Goal: Information Seeking & Learning: Compare options

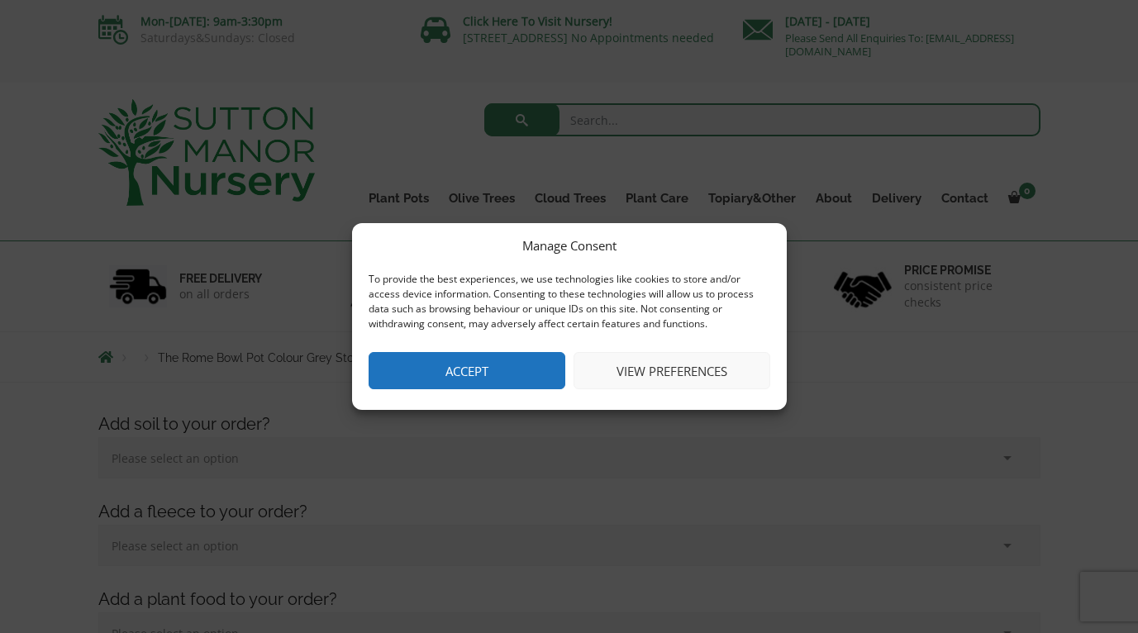
click at [476, 377] on button "Accept" at bounding box center [467, 370] width 197 height 37
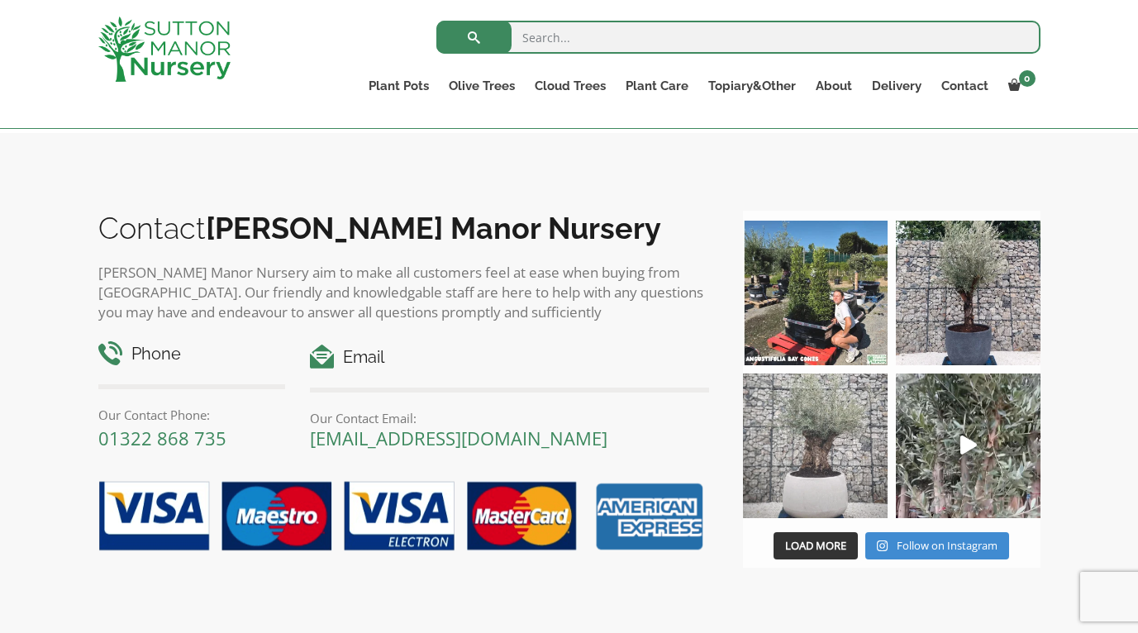
scroll to position [1817, 1]
click at [827, 466] on img at bounding box center [815, 446] width 145 height 145
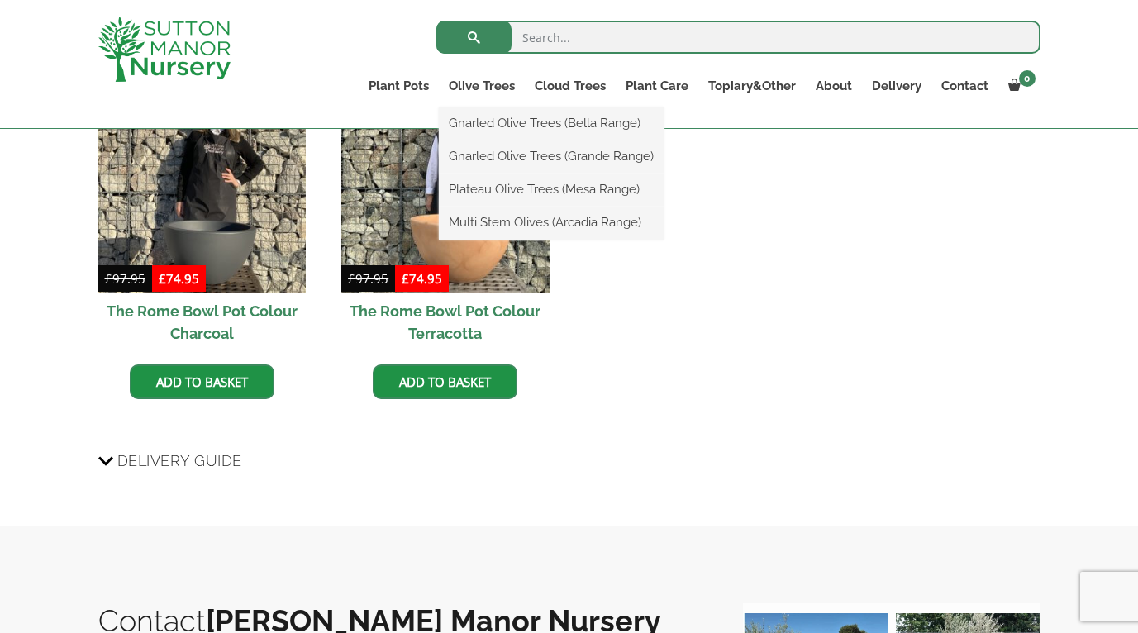
scroll to position [1422, 0]
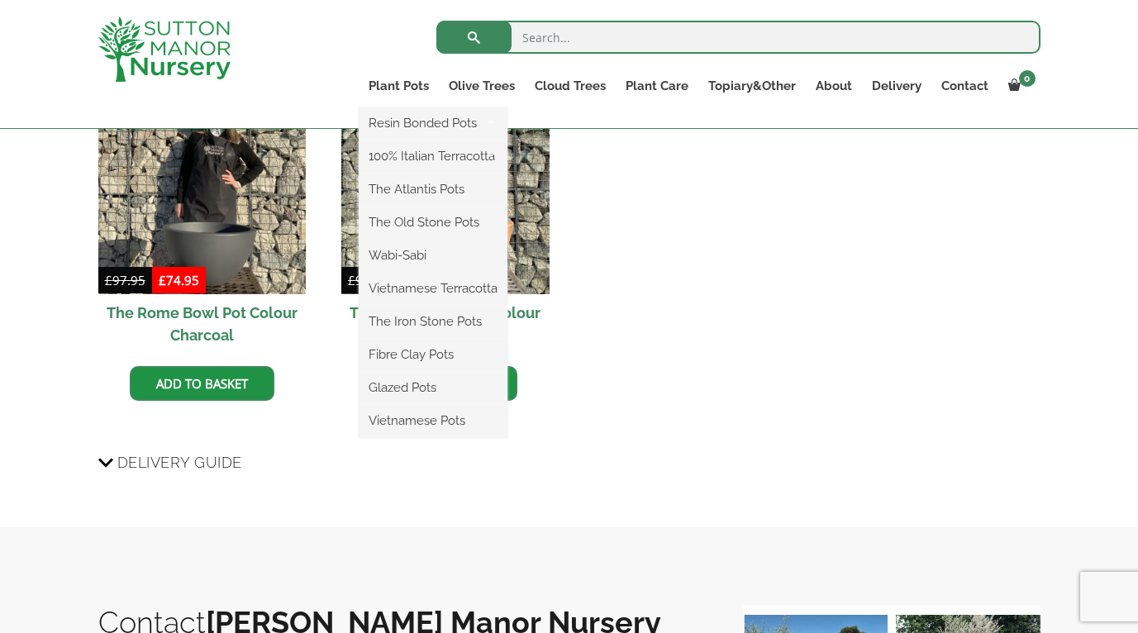
click at [401, 107] on ul "Resin Bonded Pots The Amalfi Pots The Milan Pots The Capri Pots The Brunello Po…" at bounding box center [433, 272] width 149 height 331
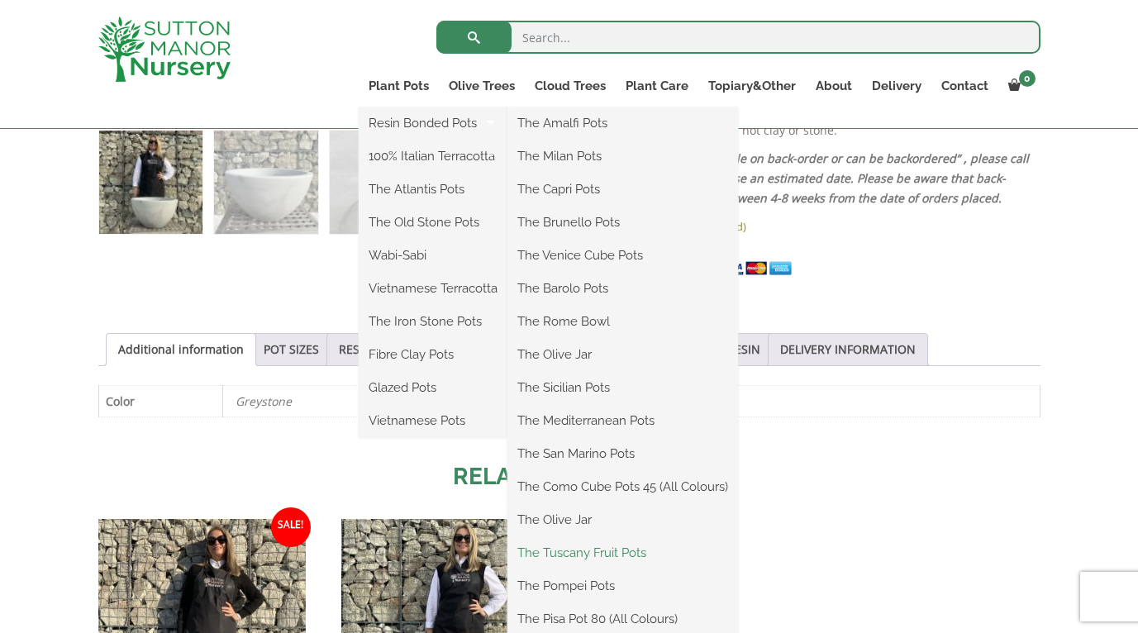
scroll to position [984, 0]
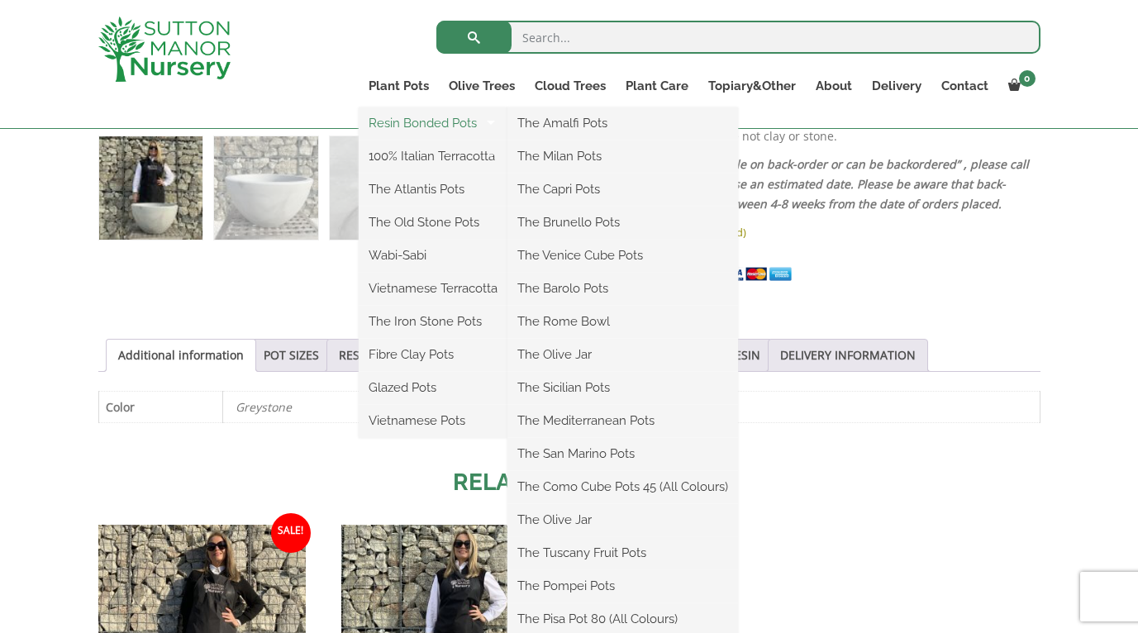
click at [464, 118] on link "Resin Bonded Pots" at bounding box center [433, 123] width 149 height 25
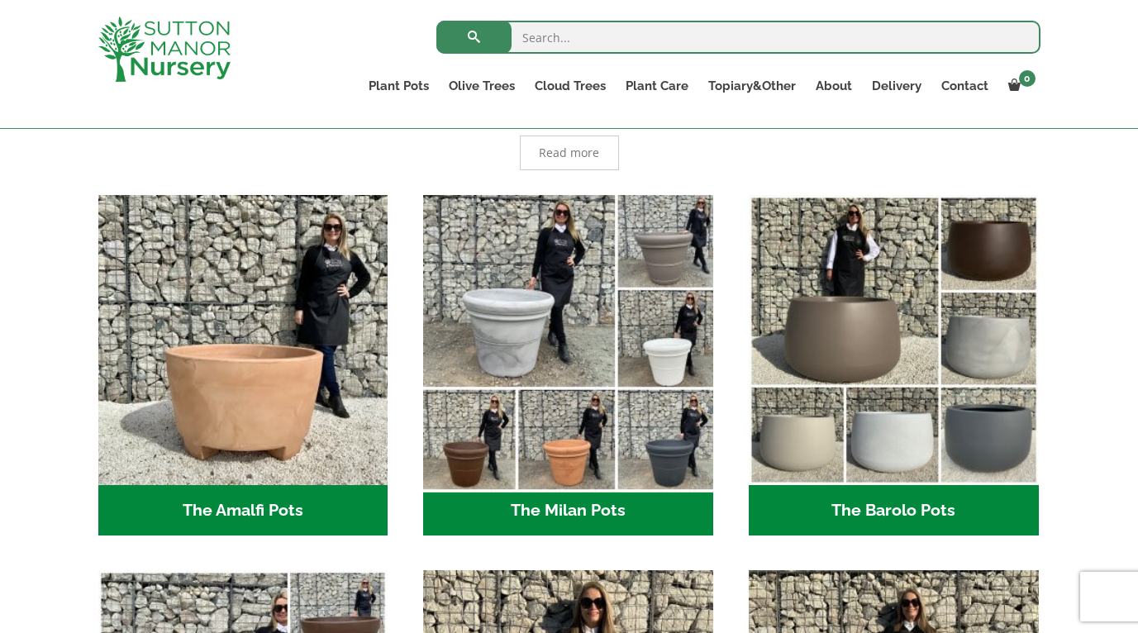
scroll to position [383, 0]
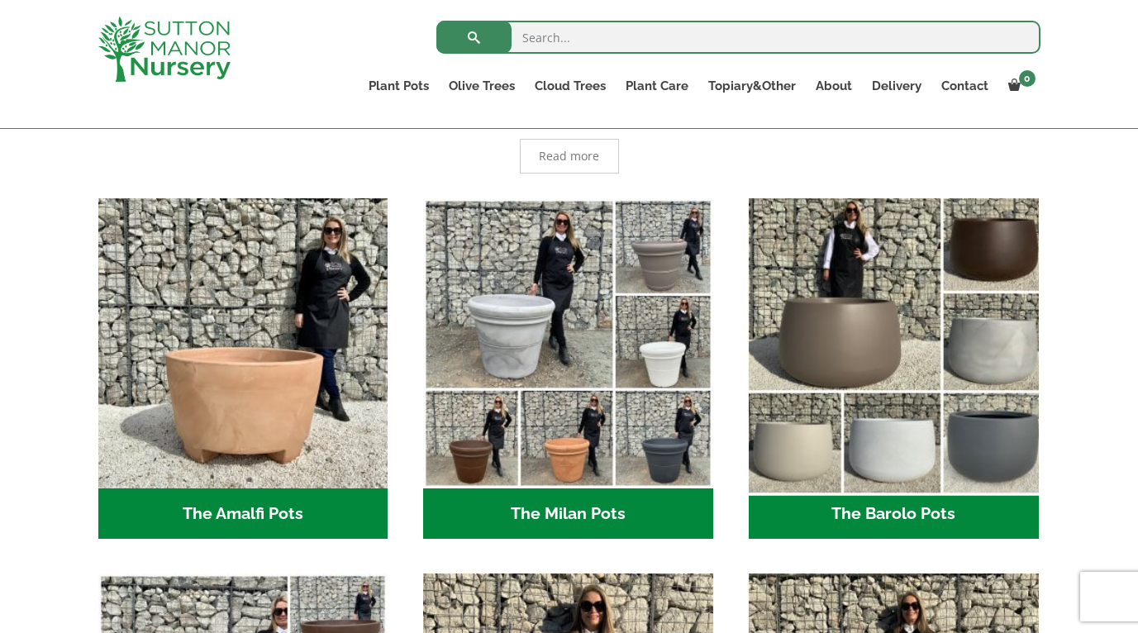
click at [912, 447] on img "Visit product category The Barolo Pots" at bounding box center [893, 343] width 304 height 304
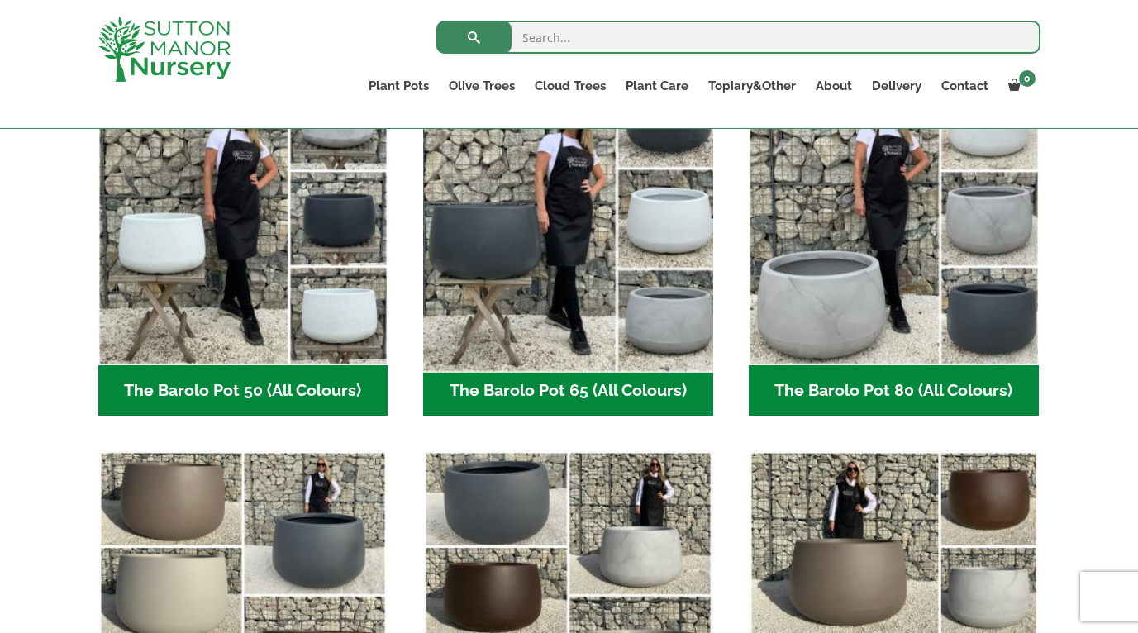
scroll to position [488, 0]
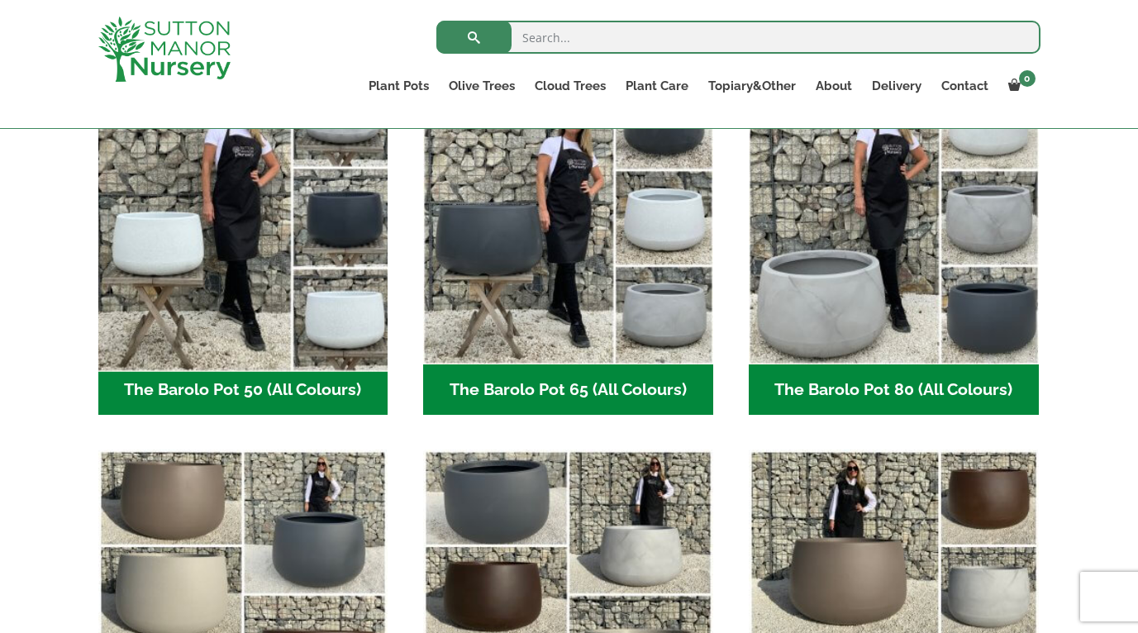
click at [333, 328] on img "Visit product category The Barolo Pot 50 (All Colours)" at bounding box center [243, 219] width 304 height 304
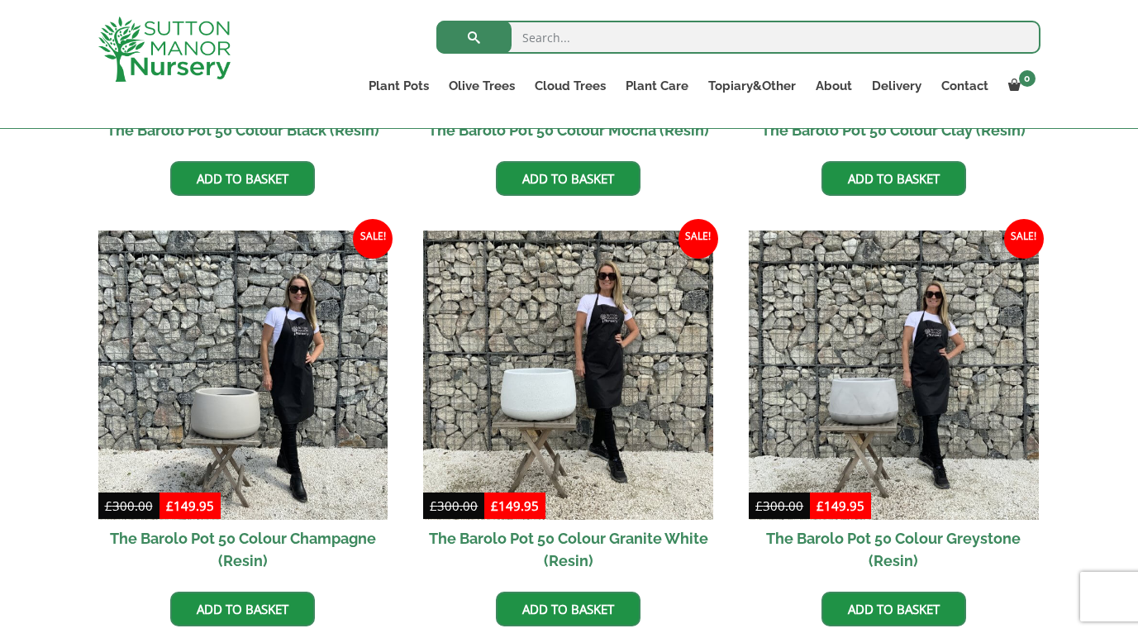
scroll to position [733, 0]
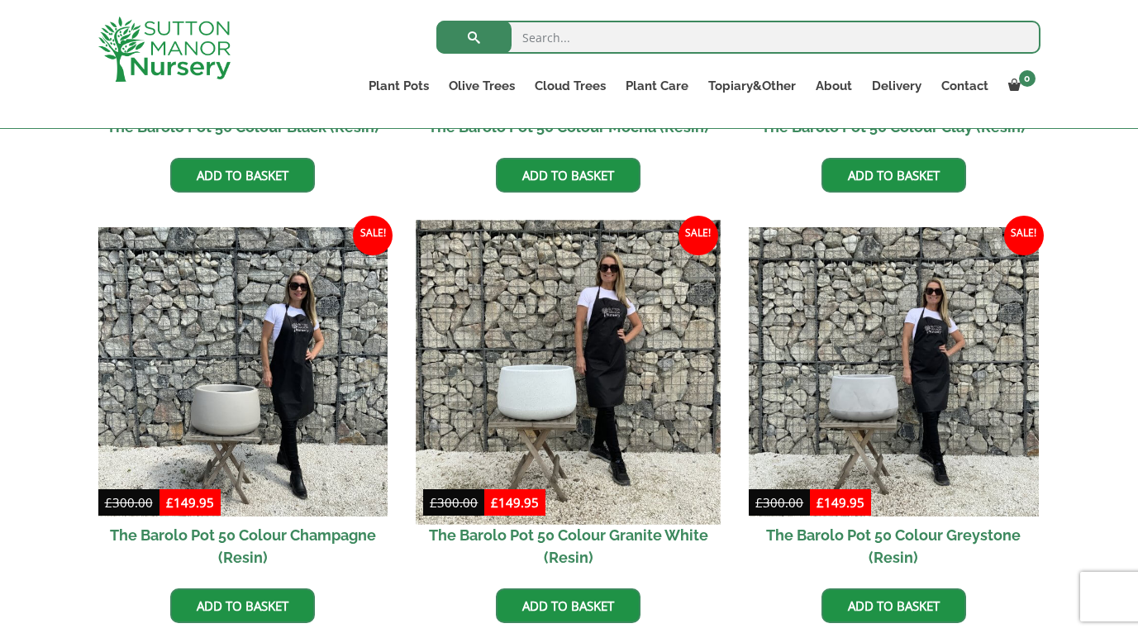
click at [554, 386] on img at bounding box center [569, 372] width 304 height 304
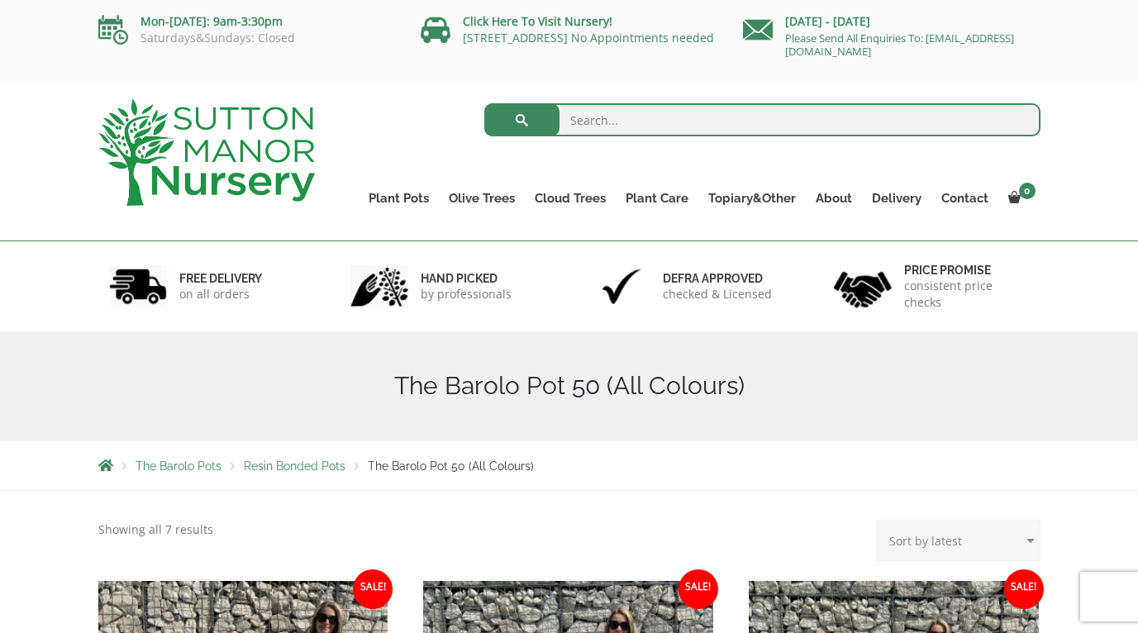
scroll to position [0, 0]
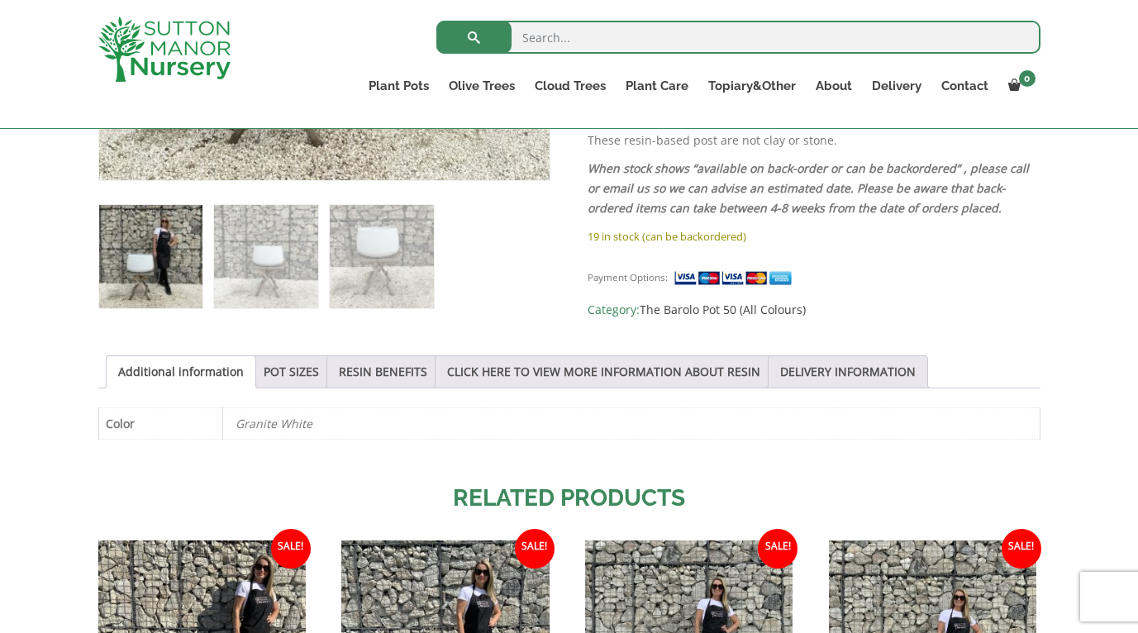
scroll to position [655, 0]
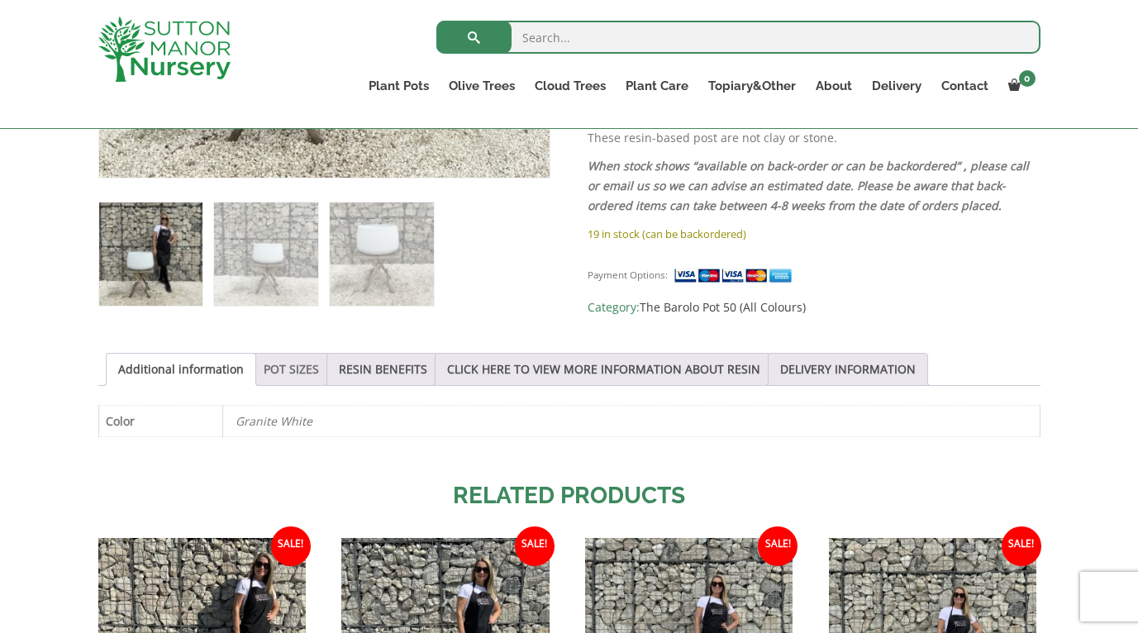
click at [288, 364] on link "POT SIZES" at bounding box center [291, 369] width 55 height 31
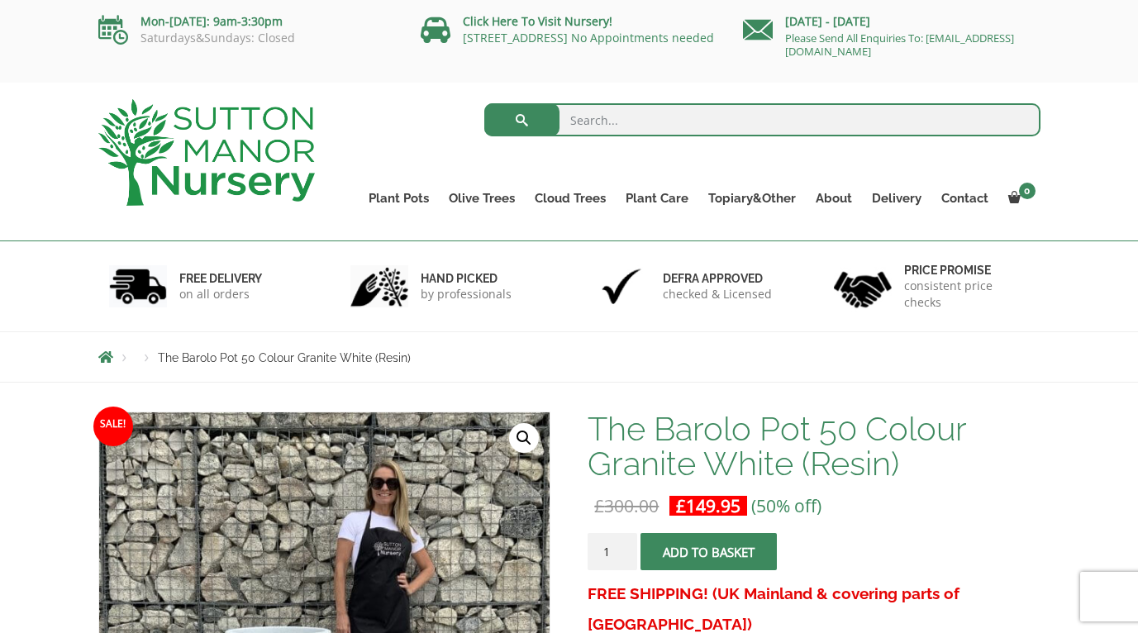
scroll to position [0, 0]
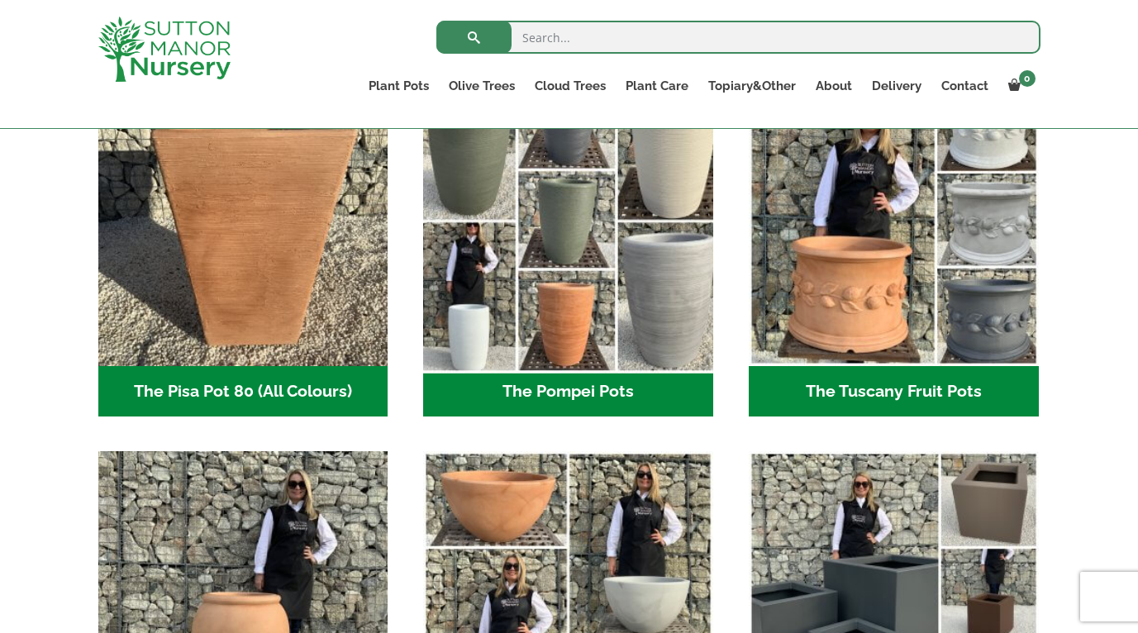
scroll to position [1255, 0]
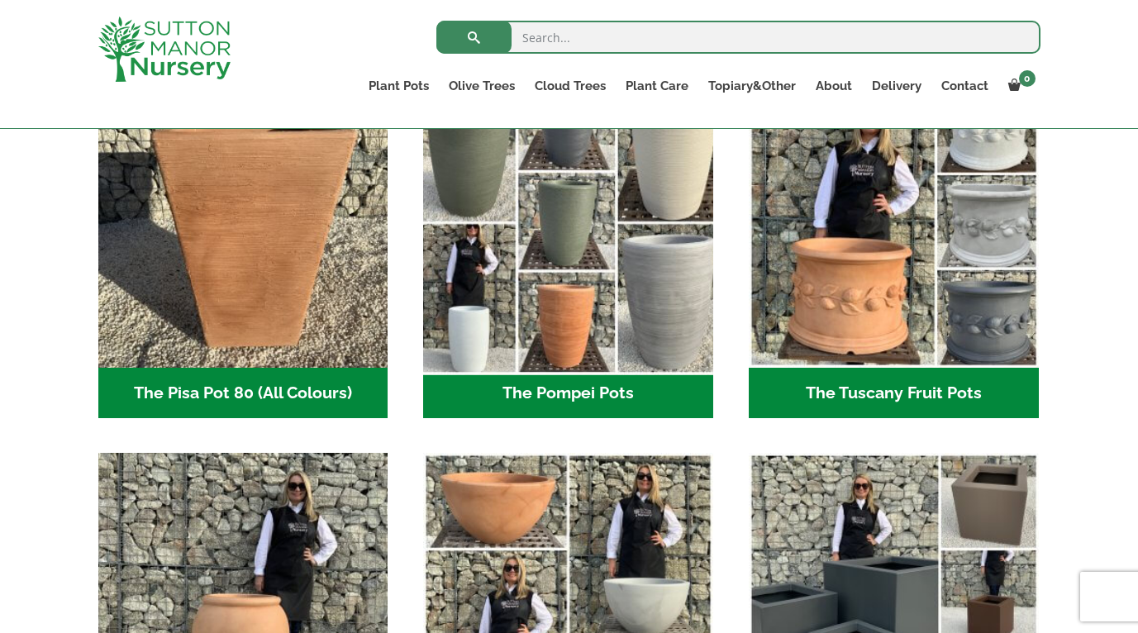
click at [469, 333] on img "Visit product category The Pompei Pots" at bounding box center [569, 223] width 304 height 304
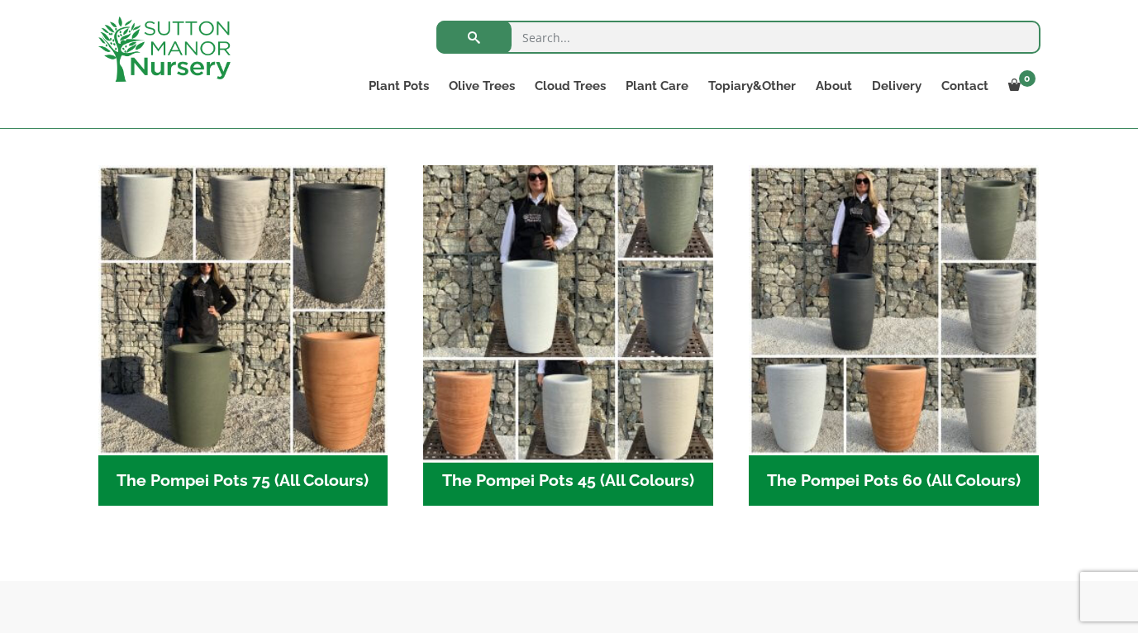
scroll to position [400, 0]
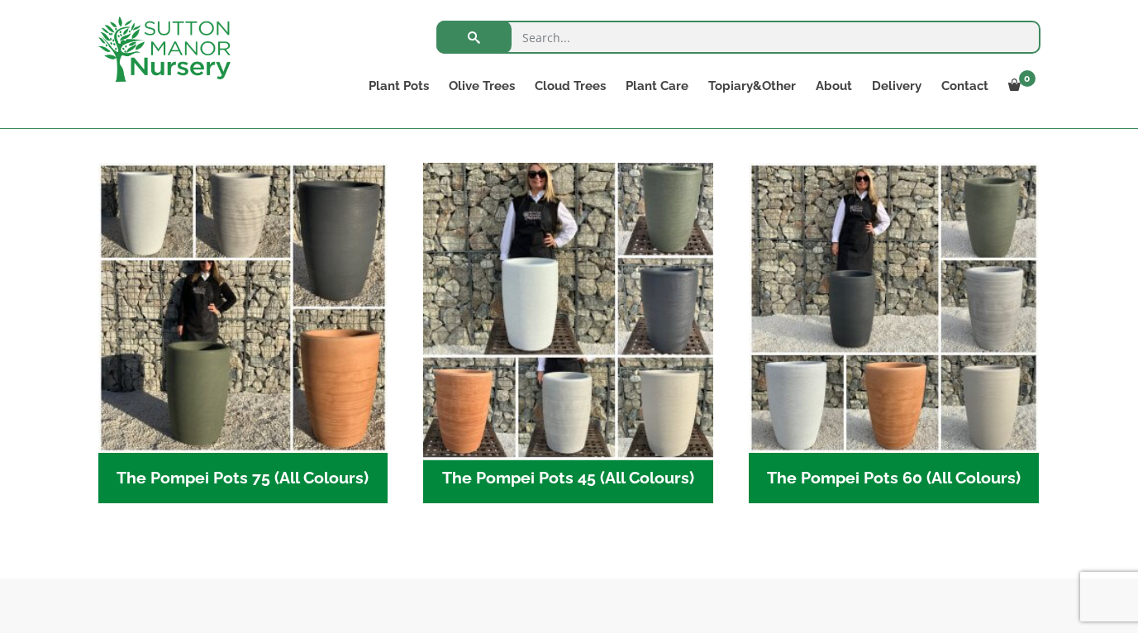
click at [536, 284] on img "Visit product category The Pompei Pots 45 (All Colours)" at bounding box center [569, 307] width 304 height 304
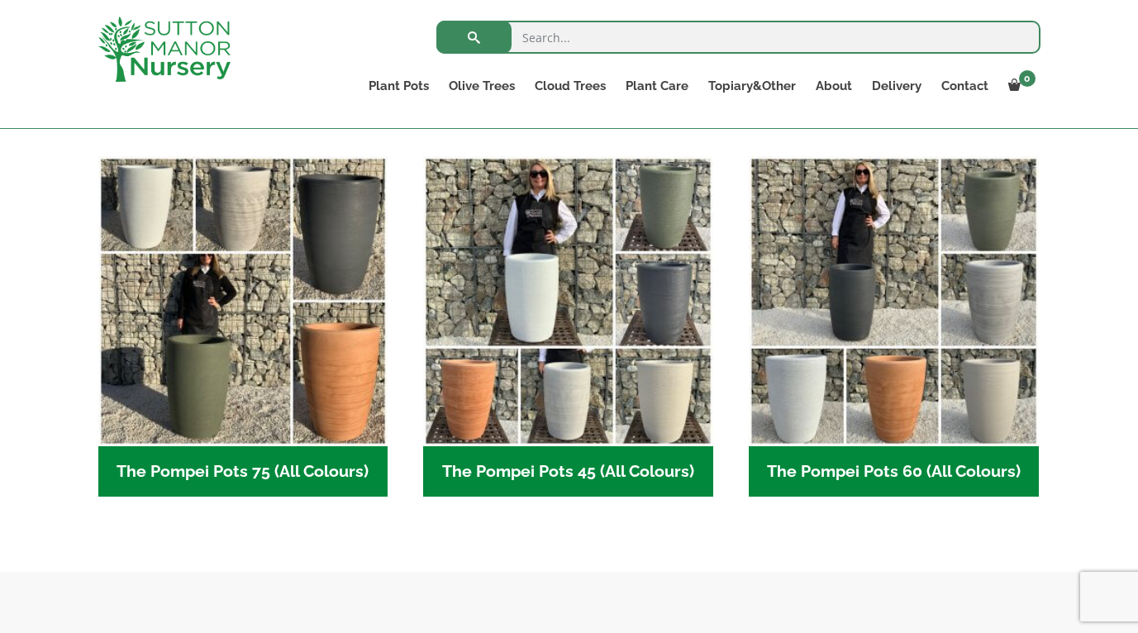
click at [924, 560] on div "The Pompei Pots combine a subtle contemporary edge with a classic feel, featuri…" at bounding box center [569, 313] width 1138 height 517
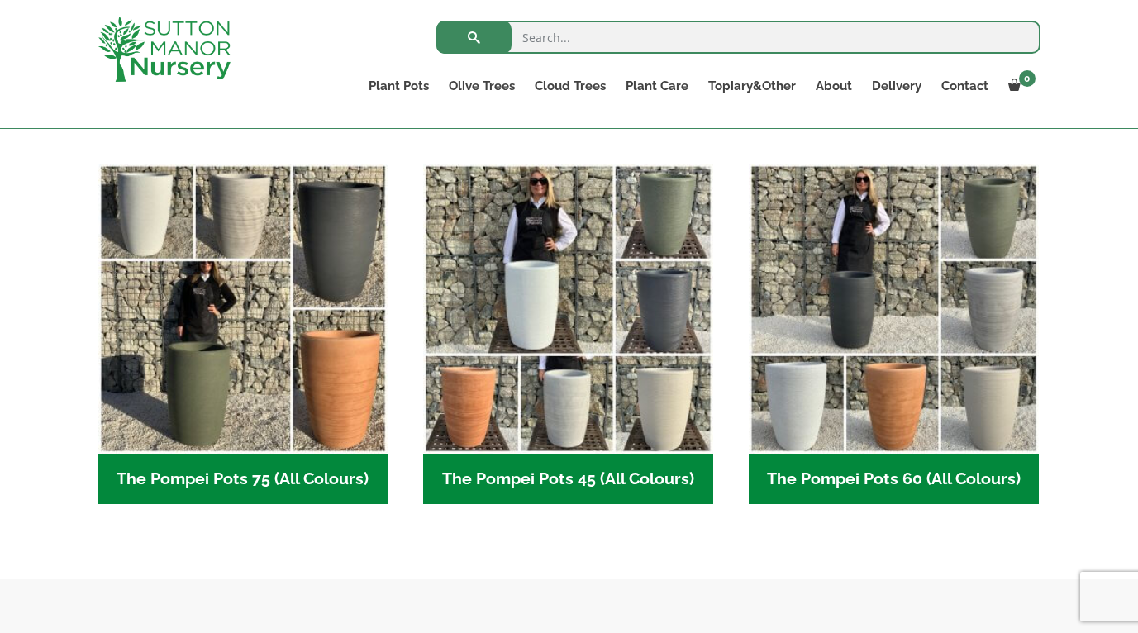
scroll to position [398, 0]
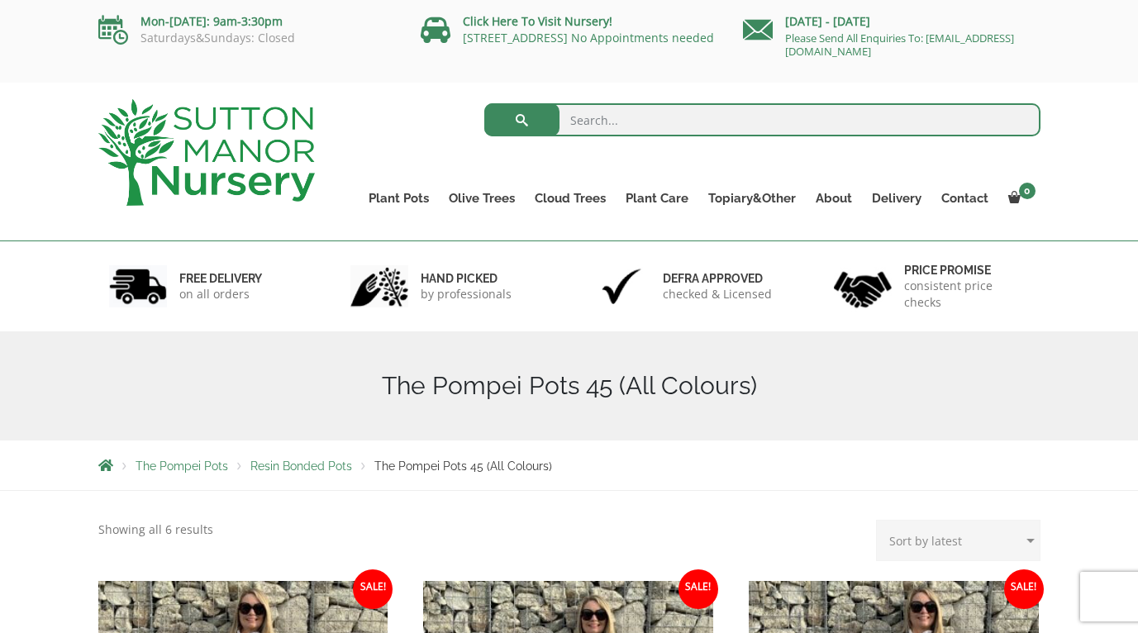
scroll to position [4, 0]
